Goal: Transaction & Acquisition: Purchase product/service

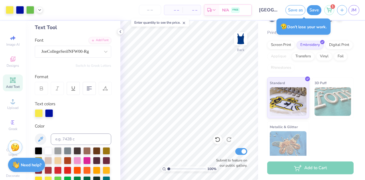
click at [258, 87] on div "# 515317A Original Proof Cali Camisole Top Fresh Prints # fp52 Minimum Order: 1…" at bounding box center [311, 70] width 107 height 183
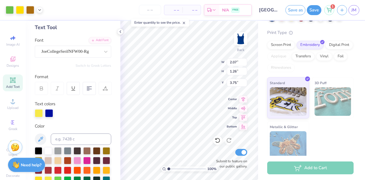
click at [265, 56] on div "# 515317A Original Proof Cali Camisole Top Fresh Prints # fp52 Minimum Order: 1…" at bounding box center [311, 70] width 107 height 183
click at [148, 11] on input "number" at bounding box center [150, 10] width 22 height 10
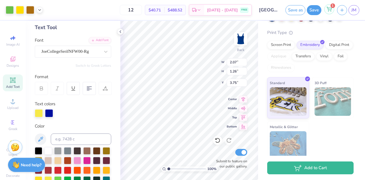
type input "12"
click at [333, 11] on div "1" at bounding box center [329, 9] width 10 height 10
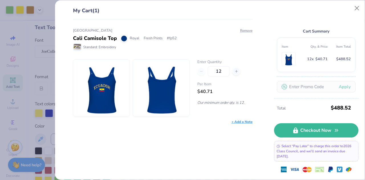
click at [357, 14] on div "Cart Summary Item Qty. & Price Item Total 12 x $40.71 $488.52 Apply Subtotal $4…" at bounding box center [316, 52] width 84 height 91
click at [355, 13] on div "Cart Summary Item Qty. & Price Item Total 12 x $40.71 $488.52 Apply Subtotal $4…" at bounding box center [316, 52] width 84 height 91
click at [356, 11] on button "Close" at bounding box center [356, 8] width 11 height 11
